Goal: Information Seeking & Learning: Learn about a topic

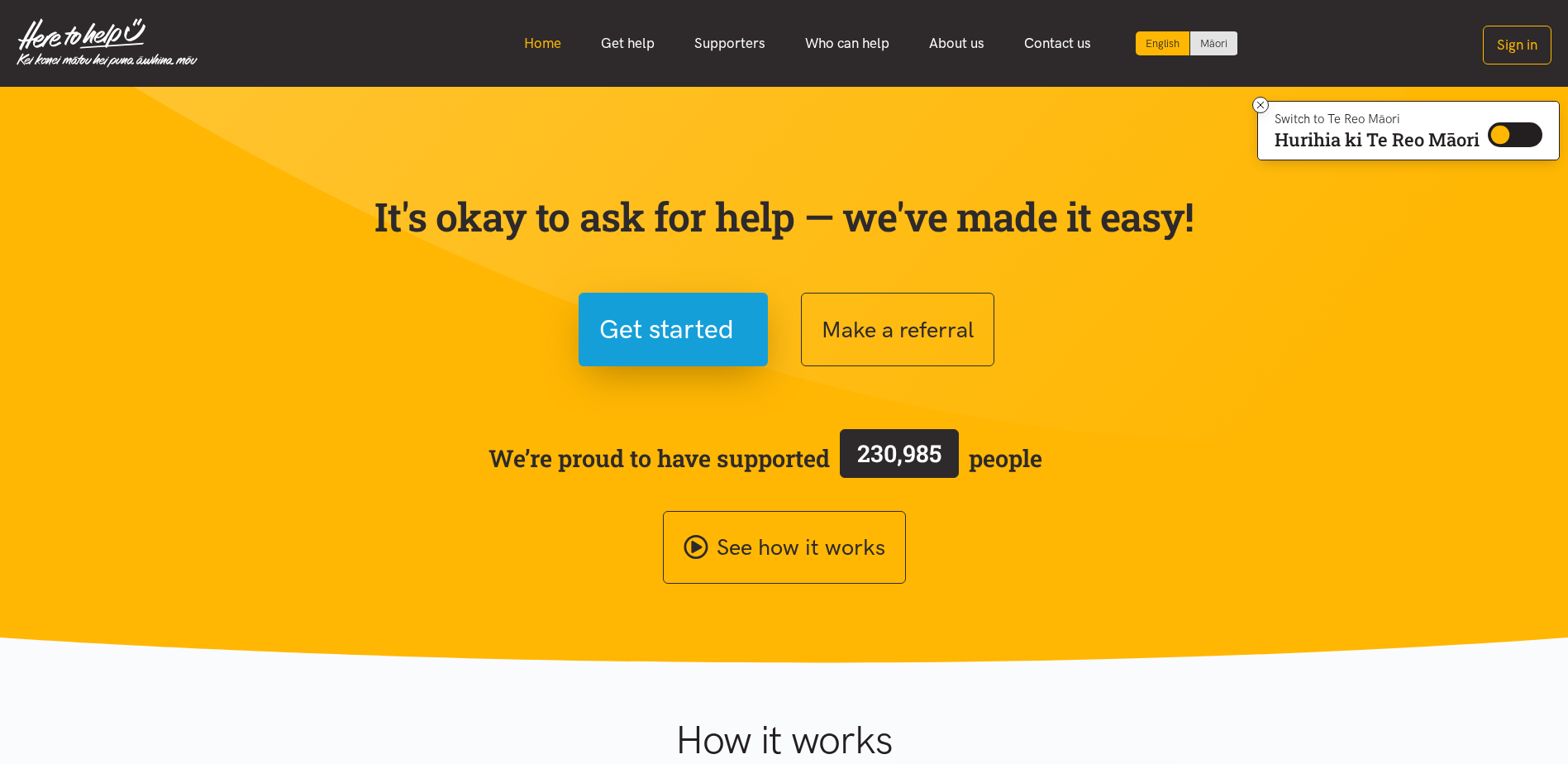
click at [560, 50] on link "Home" at bounding box center [542, 43] width 77 height 35
click at [635, 39] on link "Get help" at bounding box center [627, 43] width 93 height 35
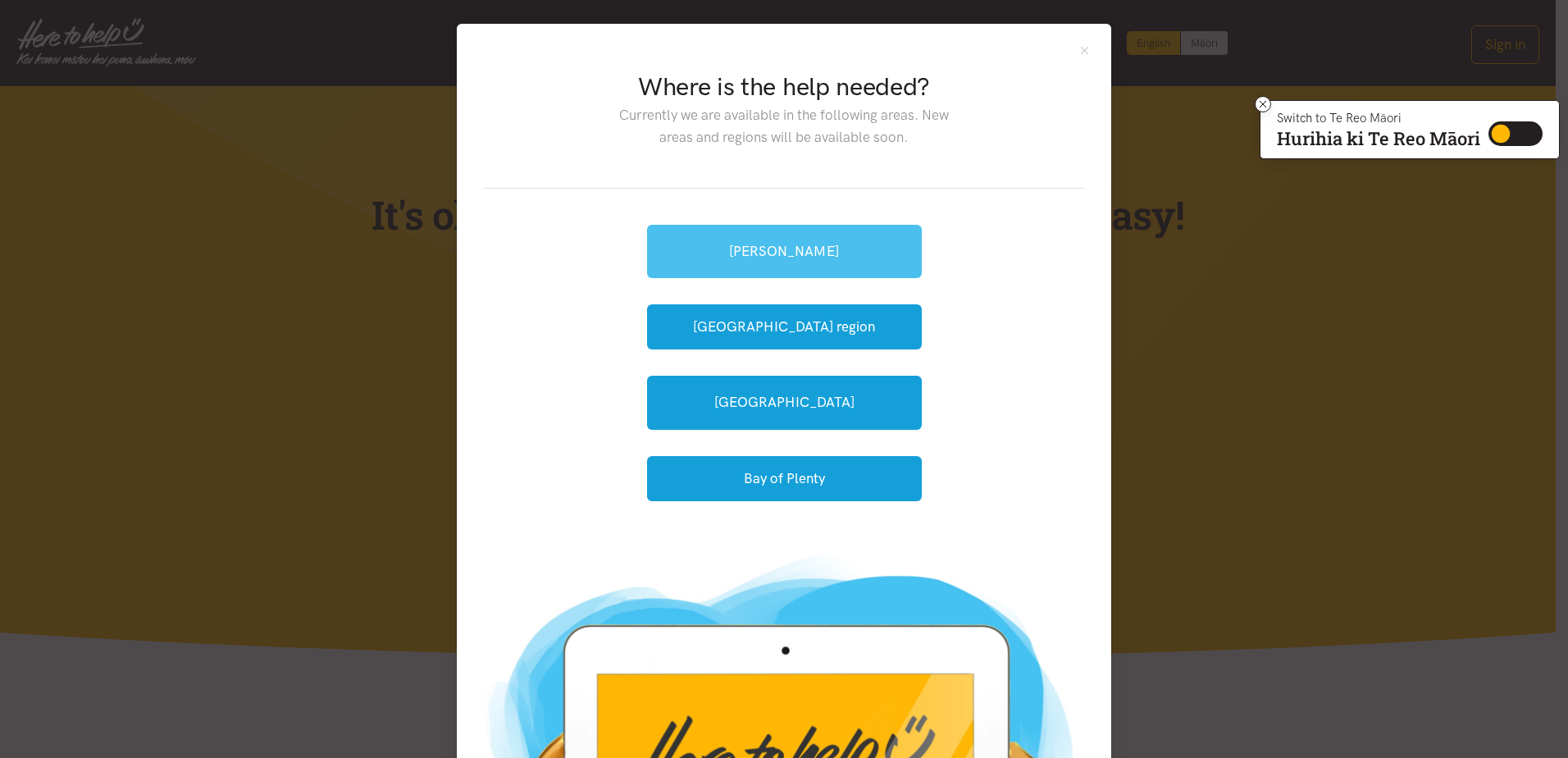
click at [776, 268] on link "[PERSON_NAME]" at bounding box center [784, 251] width 275 height 53
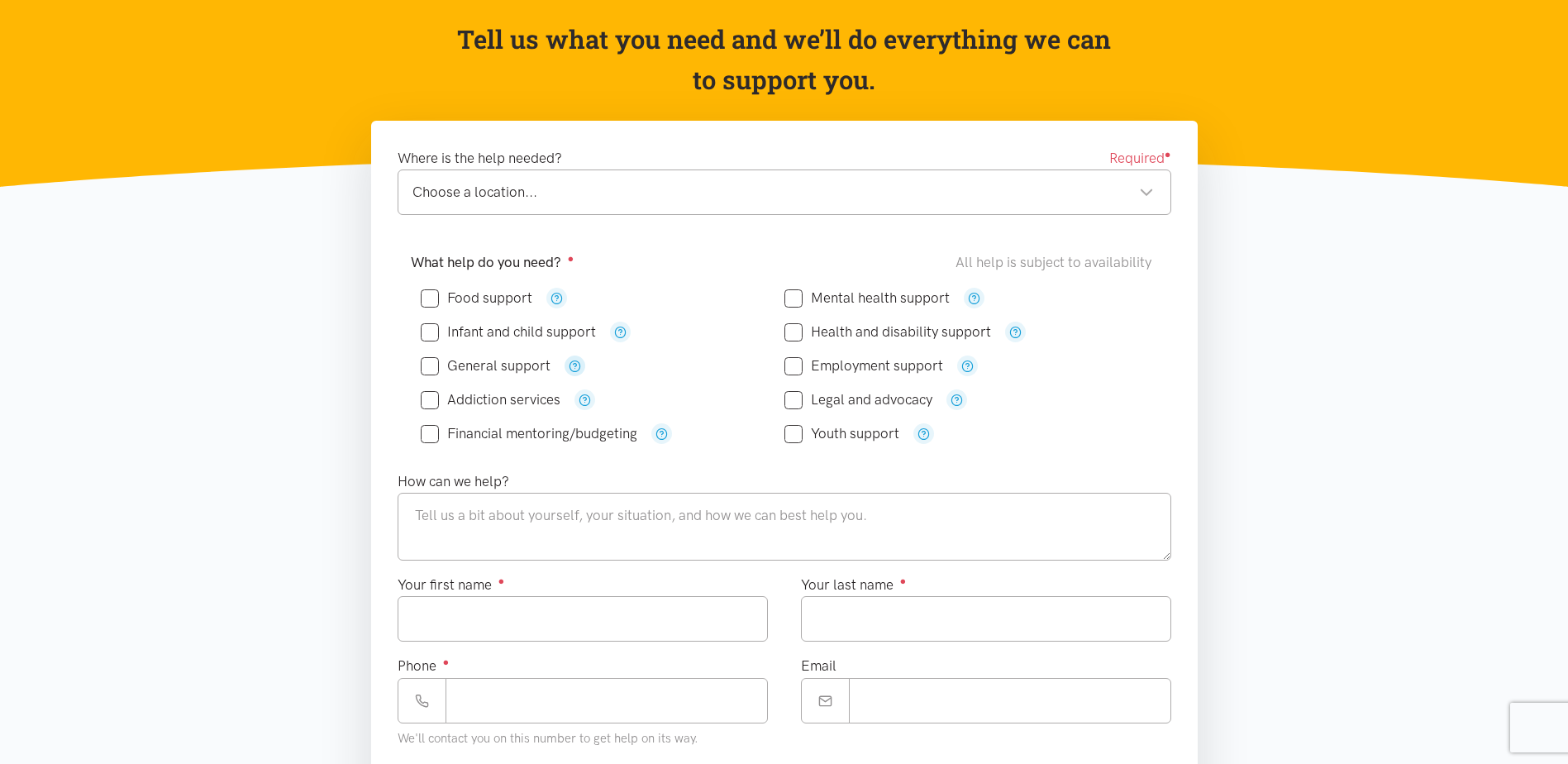
scroll to position [165, 0]
